Goal: Information Seeking & Learning: Find contact information

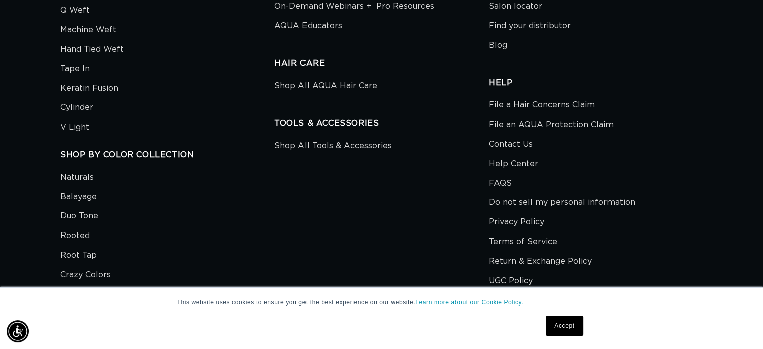
scroll to position [0, 692]
click at [586, 105] on link "File a Hair Concerns Claim" at bounding box center [542, 106] width 106 height 17
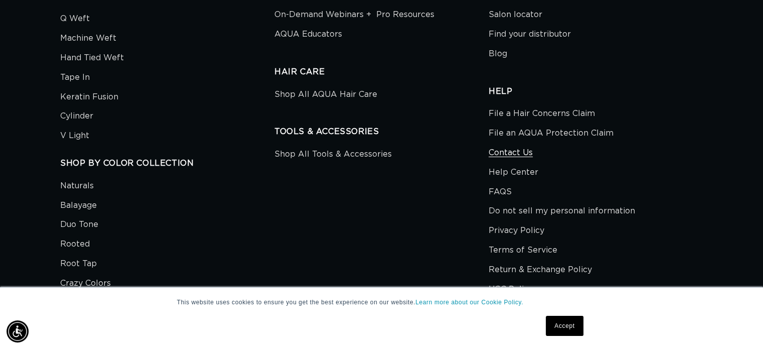
scroll to position [0, 0]
click at [521, 172] on link "Help Center" at bounding box center [514, 173] width 50 height 20
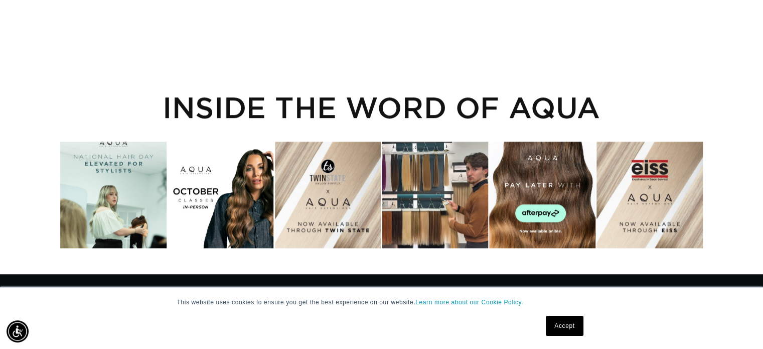
scroll to position [0, 692]
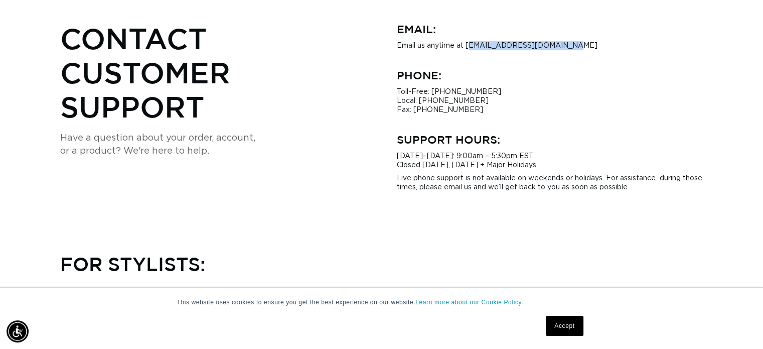
drag, startPoint x: 470, startPoint y: 45, endPoint x: 570, endPoint y: 44, distance: 99.9
click at [570, 44] on p "Email us anytime at hi@aquahairextensions.com" at bounding box center [550, 45] width 307 height 9
click at [573, 73] on h3 "Phone:" at bounding box center [550, 75] width 307 height 16
drag, startPoint x: 562, startPoint y: 48, endPoint x: 466, endPoint y: 50, distance: 95.9
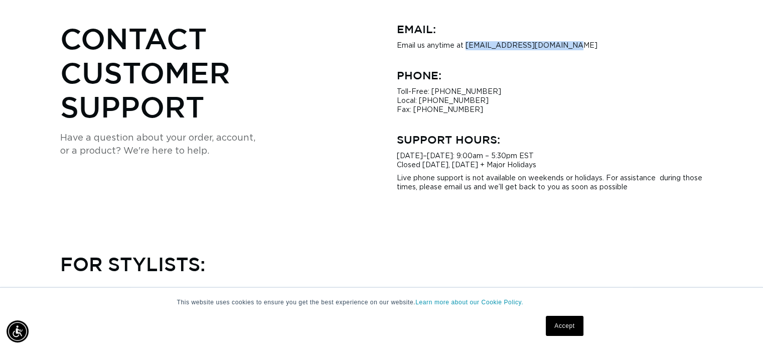
click at [466, 50] on p "Email us anytime at hi@aquahairextensions.com" at bounding box center [550, 45] width 307 height 9
copy p "hi@aquahairextensions.com"
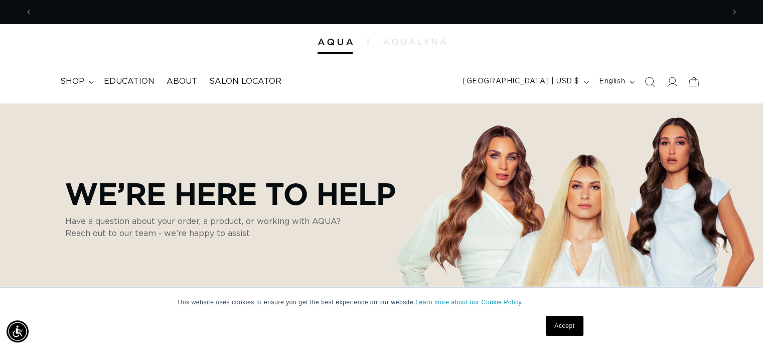
scroll to position [0, 1384]
click at [86, 81] on summary "shop" at bounding box center [76, 81] width 44 height 23
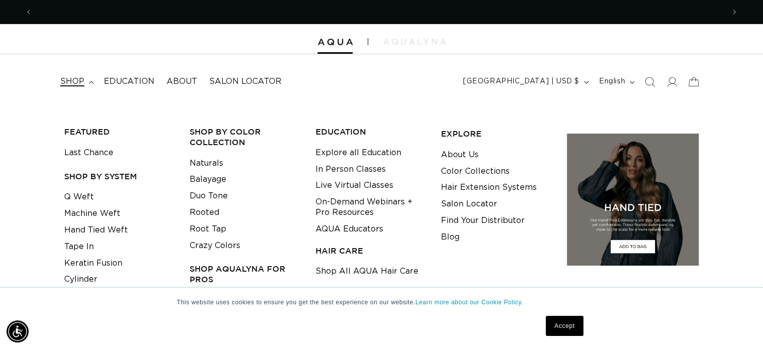
scroll to position [0, 0]
click at [382, 272] on link "Shop All AQUA Hair Care" at bounding box center [367, 271] width 103 height 17
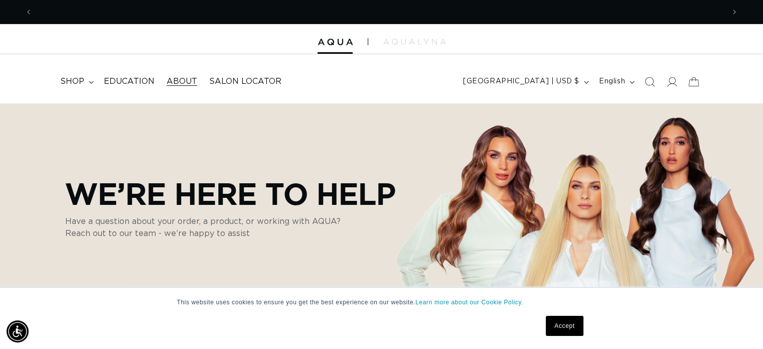
scroll to position [0, 1384]
click at [68, 77] on span "shop" at bounding box center [72, 81] width 24 height 11
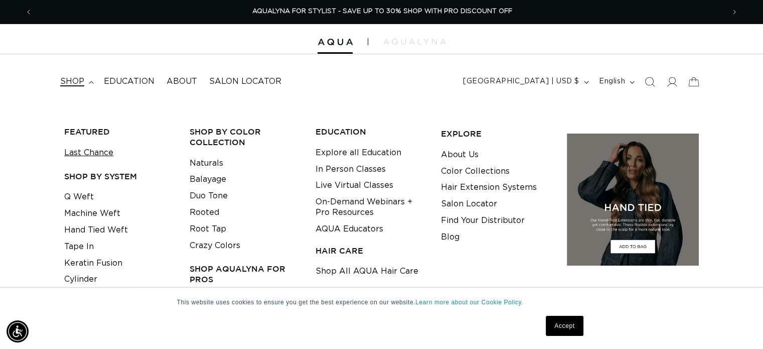
click at [97, 151] on link "Last Chance" at bounding box center [88, 153] width 49 height 17
